Goal: Information Seeking & Learning: Learn about a topic

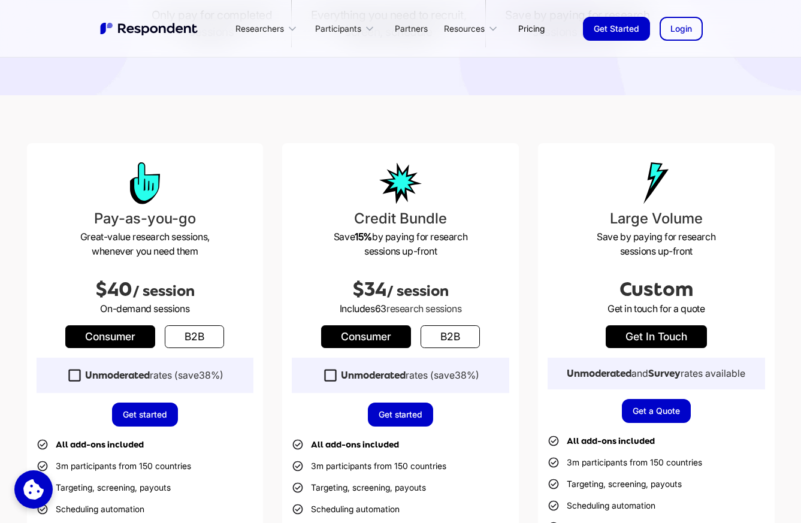
scroll to position [237, 0]
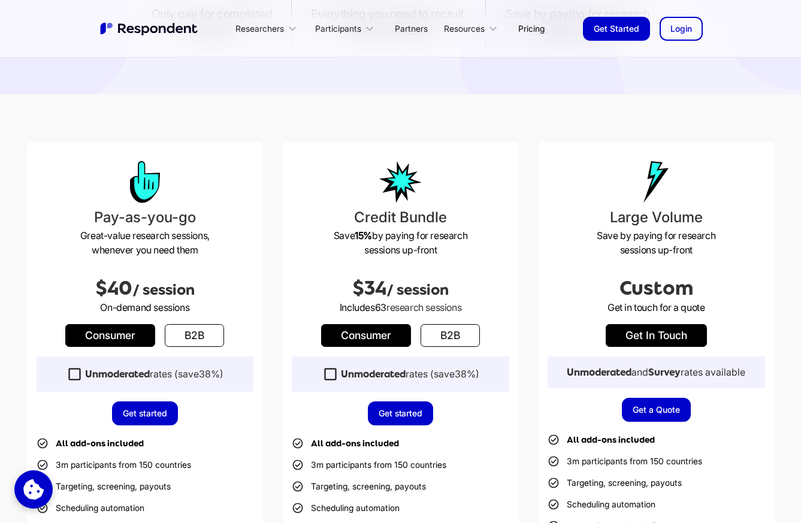
click at [450, 331] on link "b2b" at bounding box center [449, 335] width 59 height 23
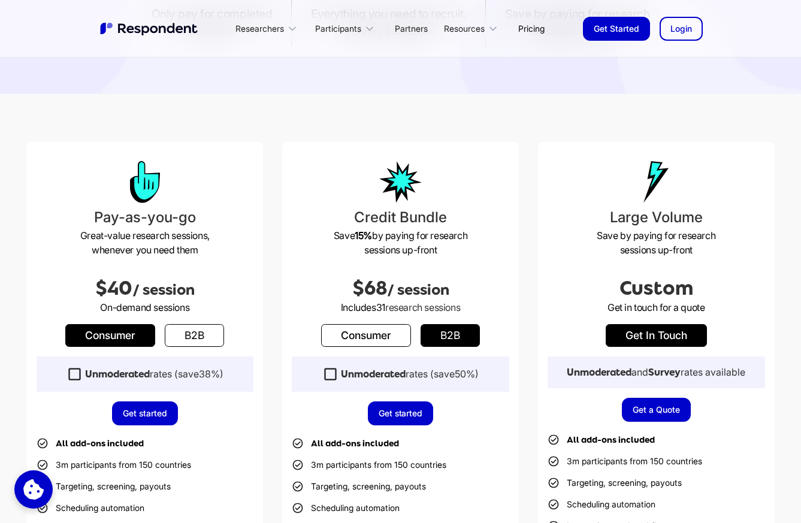
click at [381, 329] on link "Consumer" at bounding box center [366, 335] width 90 height 23
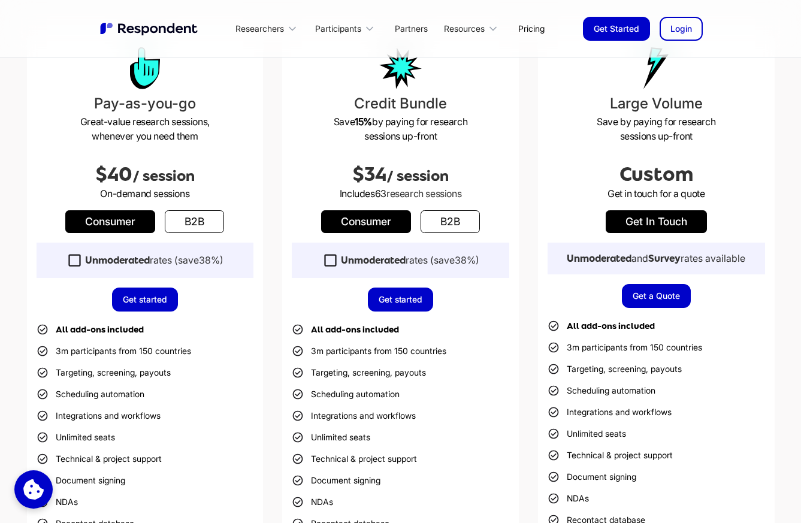
scroll to position [357, 0]
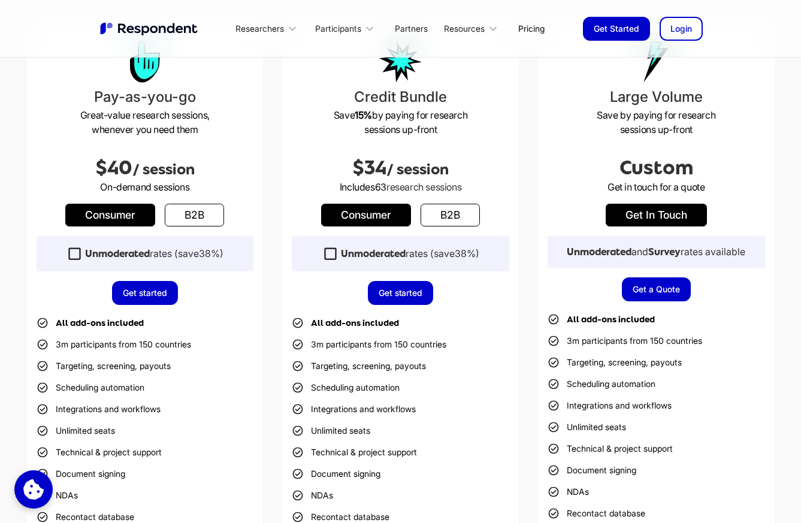
click at [422, 173] on span "/ session" at bounding box center [417, 169] width 62 height 17
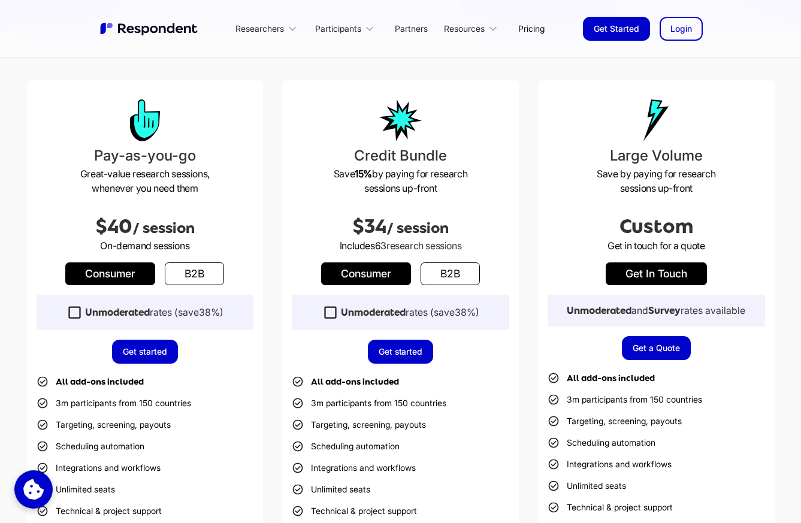
scroll to position [299, 0]
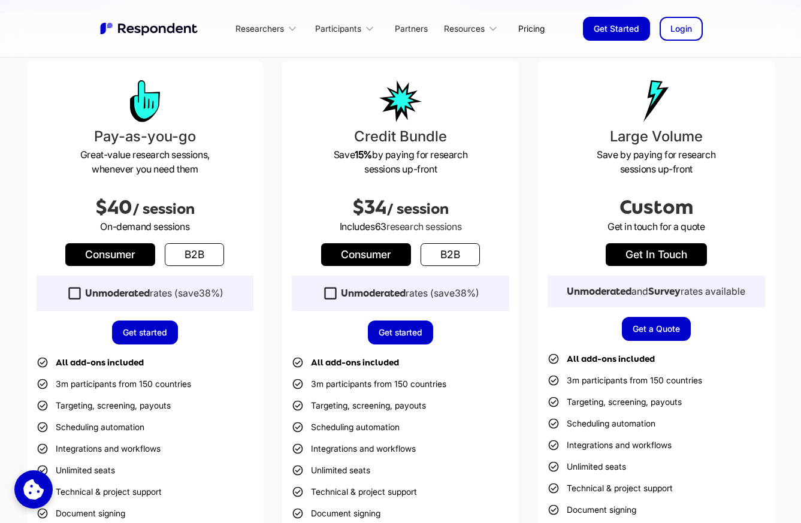
scroll to position [320, 0]
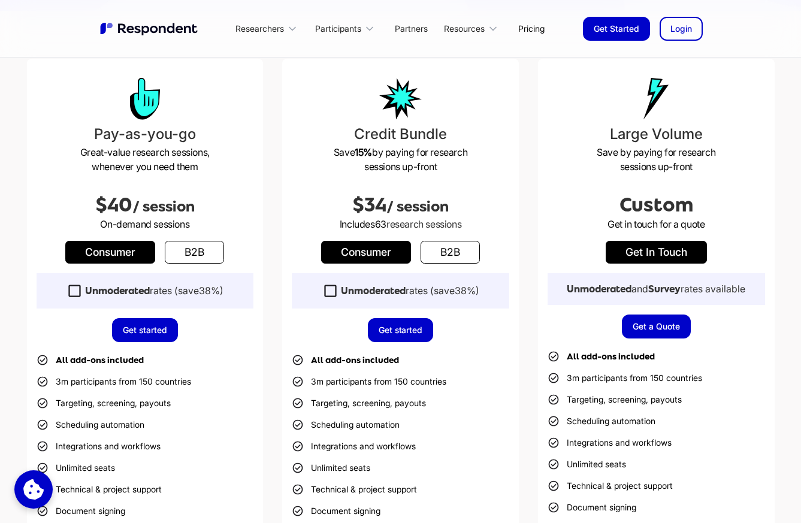
click at [454, 257] on link "b2b" at bounding box center [449, 252] width 59 height 23
click at [386, 259] on link "Consumer" at bounding box center [366, 252] width 90 height 23
click at [450, 257] on link "b2b" at bounding box center [449, 252] width 59 height 23
click at [324, 296] on icon at bounding box center [330, 291] width 16 height 16
